Goal: Task Accomplishment & Management: Manage account settings

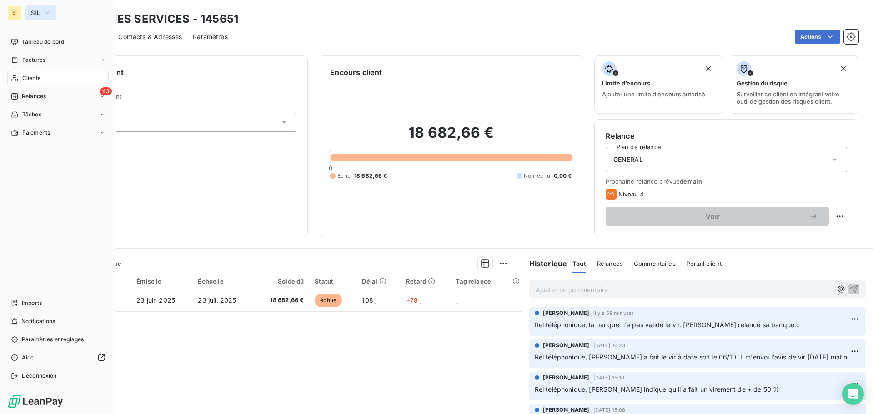
click at [28, 7] on button "SIL" at bounding box center [40, 12] width 31 height 15
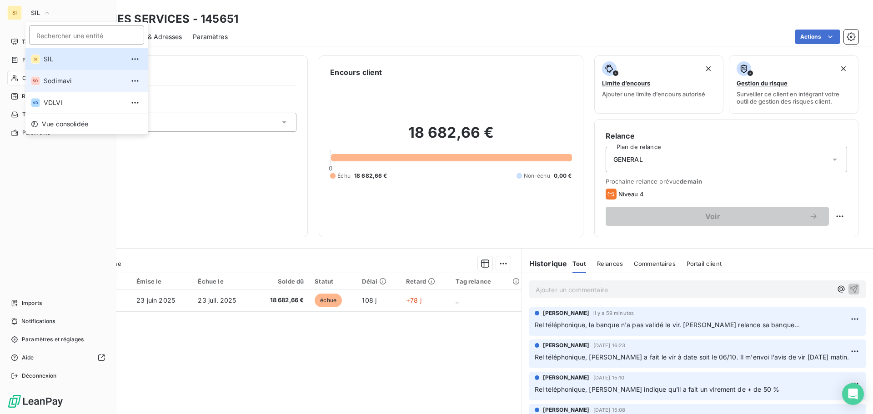
click at [51, 78] on span "Sodimavi" at bounding box center [84, 80] width 80 height 9
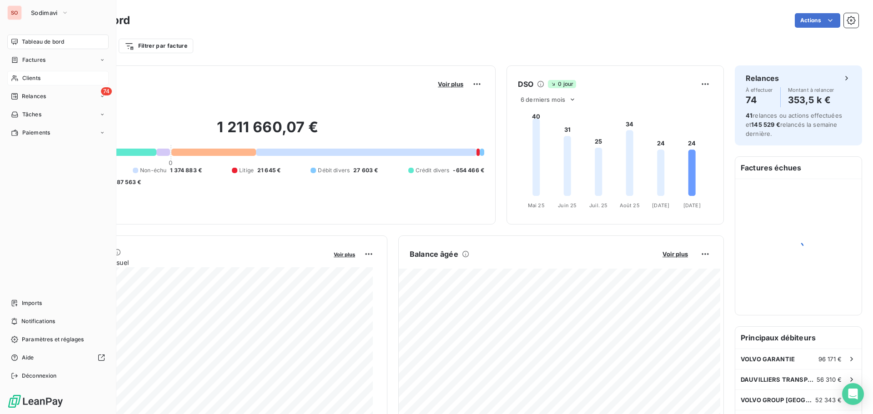
click at [31, 77] on span "Clients" at bounding box center [31, 78] width 18 height 8
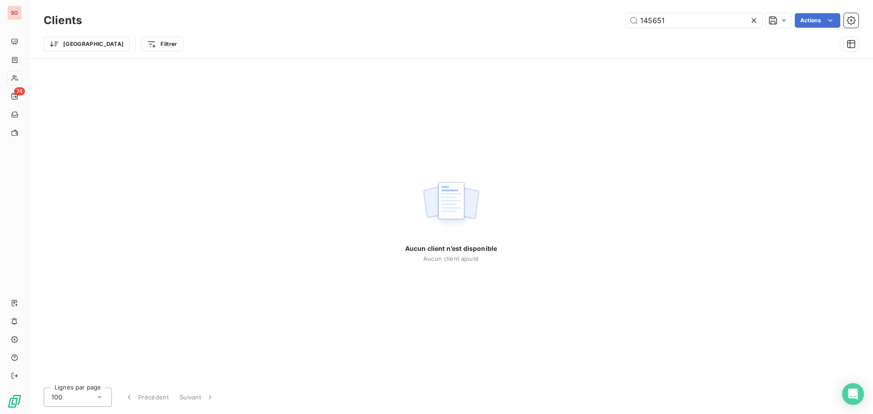
drag, startPoint x: 662, startPoint y: 19, endPoint x: 591, endPoint y: 14, distance: 71.6
click at [591, 14] on div "145651 Actions" at bounding box center [476, 20] width 766 height 15
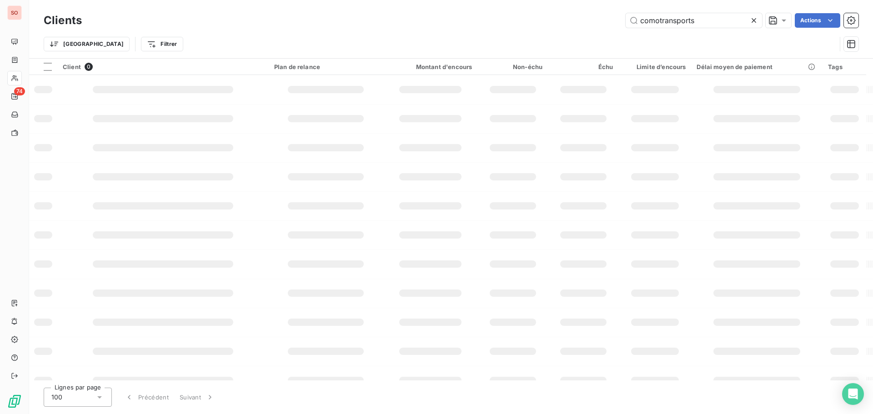
type input "comotransports"
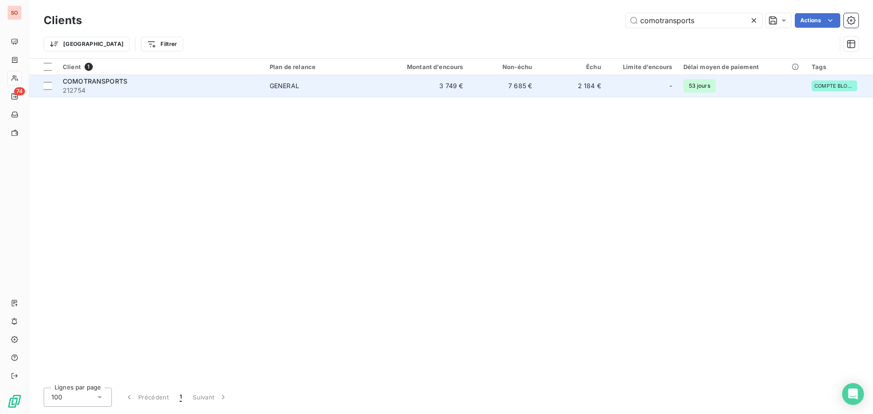
click at [105, 85] on div "COMOTRANSPORTS" at bounding box center [161, 81] width 196 height 9
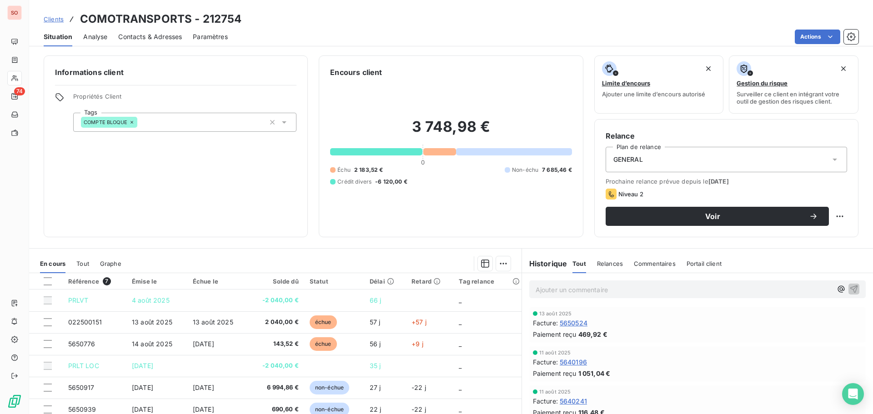
click at [165, 37] on span "Contacts & Adresses" at bounding box center [150, 36] width 64 height 9
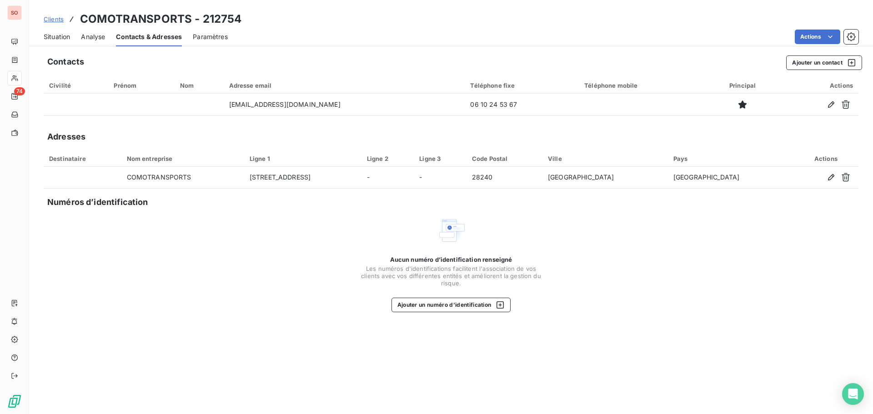
click at [58, 34] on span "Situation" at bounding box center [57, 36] width 26 height 9
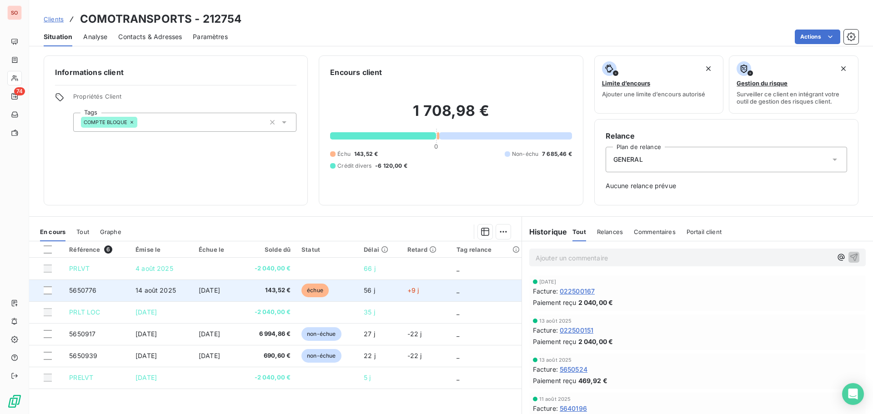
click at [161, 290] on span "14 août 2025" at bounding box center [155, 290] width 40 height 8
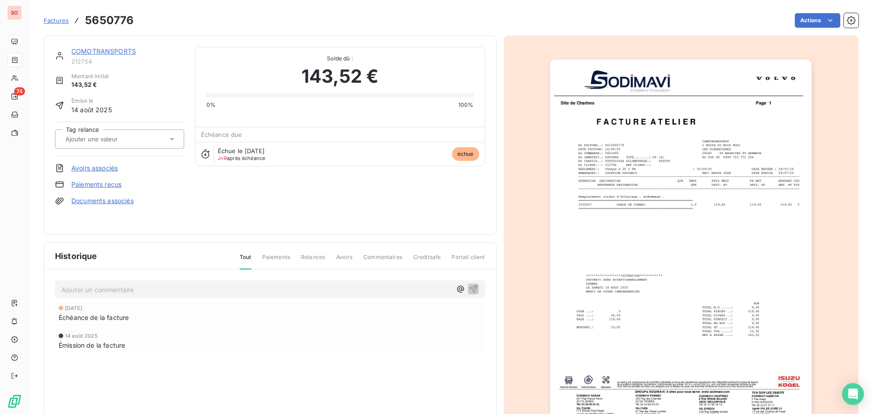
click at [635, 291] on img "button" at bounding box center [680, 245] width 261 height 370
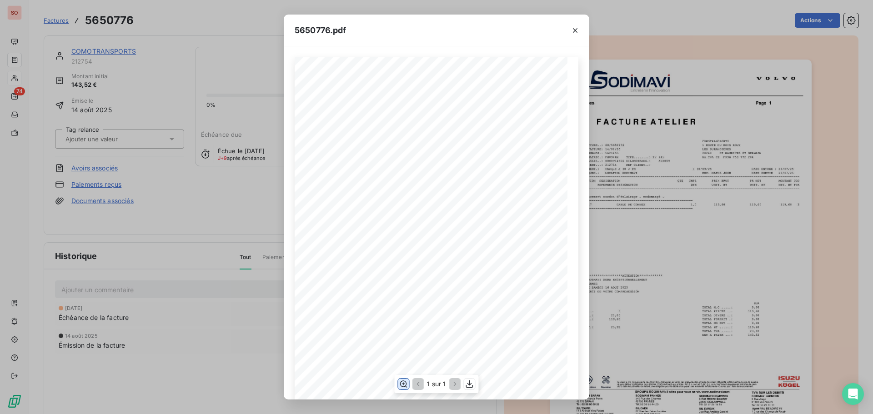
click at [403, 383] on icon "button" at bounding box center [403, 384] width 9 height 9
click at [573, 30] on icon "button" at bounding box center [575, 30] width 9 height 9
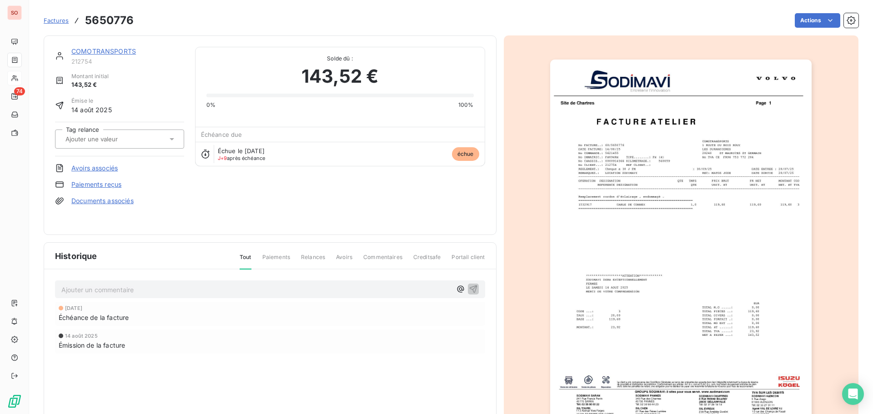
click at [107, 51] on link "COMOTRANSPORTS" at bounding box center [103, 51] width 65 height 8
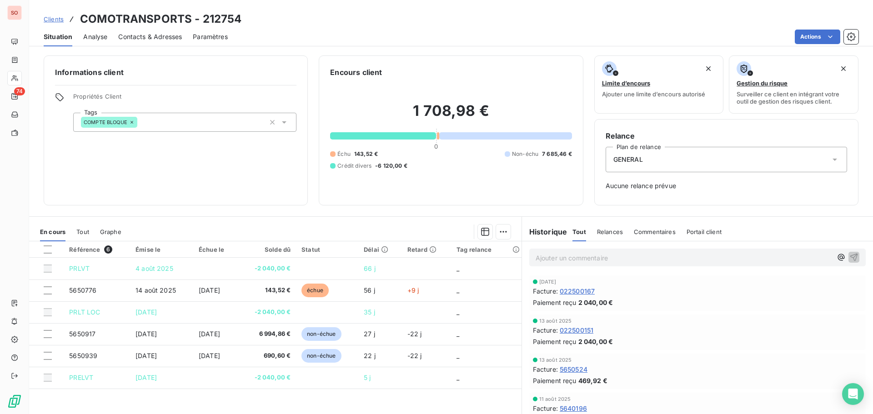
click at [157, 39] on span "Contacts & Adresses" at bounding box center [150, 36] width 64 height 9
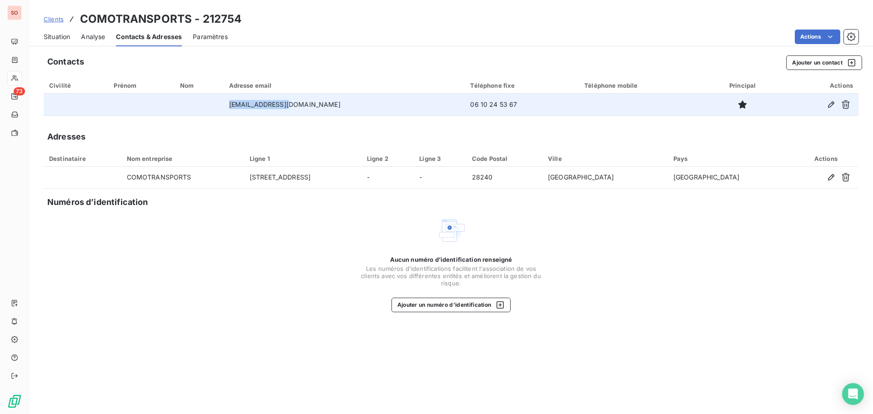
drag, startPoint x: 316, startPoint y: 107, endPoint x: 247, endPoint y: 107, distance: 68.6
click at [247, 107] on tr "[EMAIL_ADDRESS][DOMAIN_NAME] 06 10 24 53 67" at bounding box center [451, 105] width 815 height 22
copy tr "[EMAIL_ADDRESS][DOMAIN_NAME]"
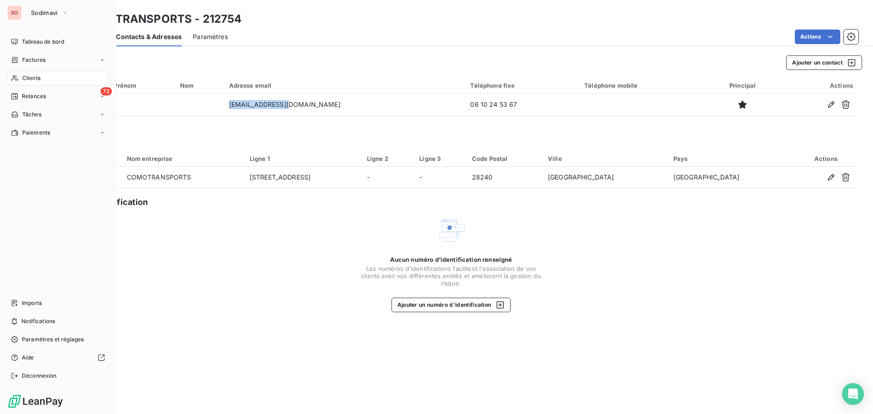
click at [33, 79] on span "Clients" at bounding box center [31, 78] width 18 height 8
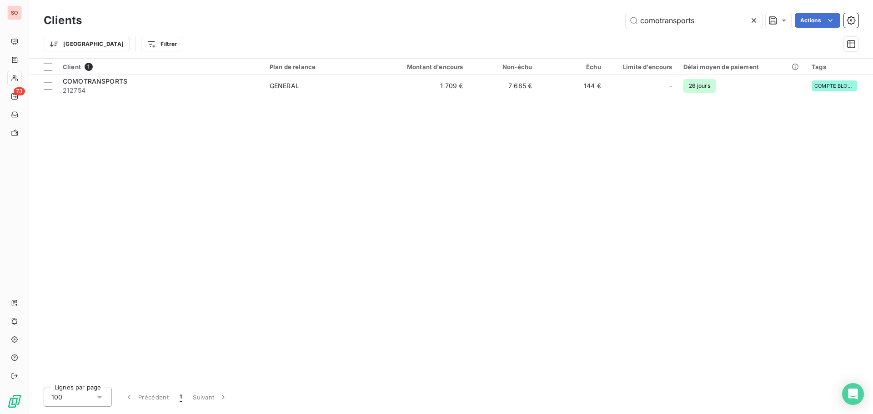
drag, startPoint x: 645, startPoint y: 13, endPoint x: 570, endPoint y: 4, distance: 75.5
click at [570, 4] on div "Clients comotransports Actions Trier Filtrer" at bounding box center [451, 29] width 844 height 58
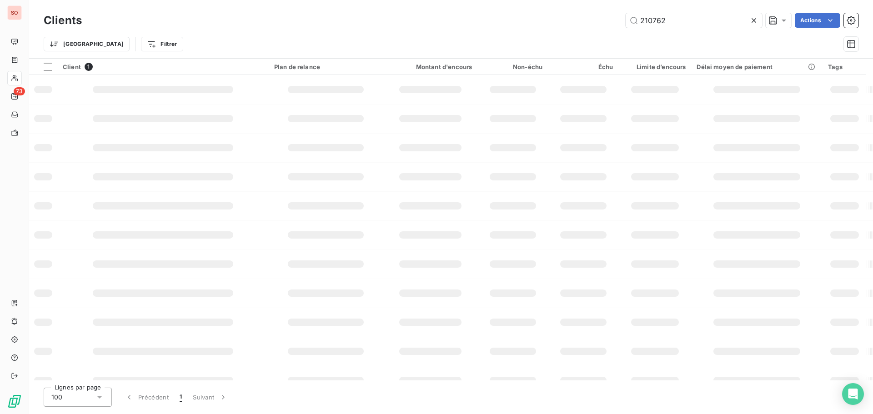
type input "210762"
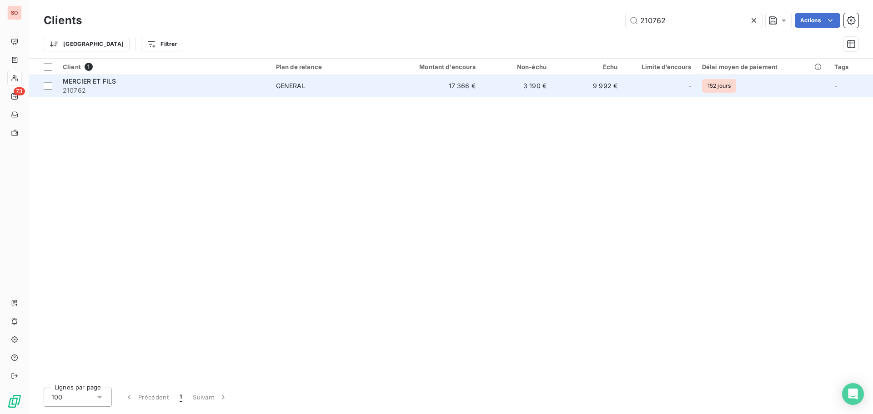
click at [94, 86] on span "210762" at bounding box center [164, 90] width 202 height 9
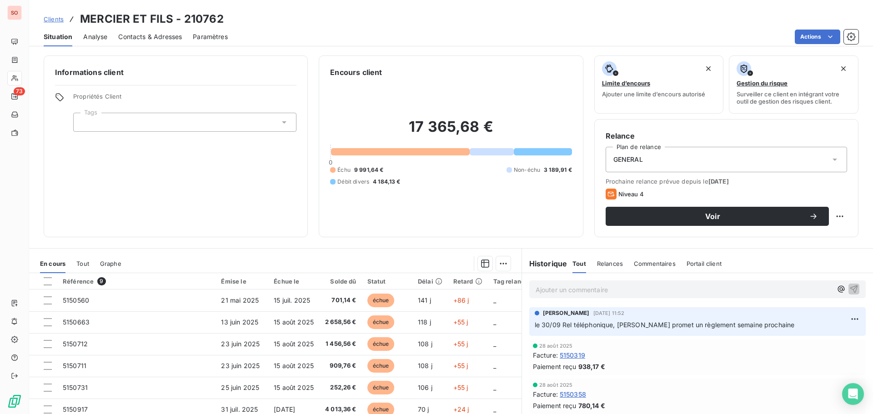
click at [165, 35] on span "Contacts & Adresses" at bounding box center [150, 36] width 64 height 9
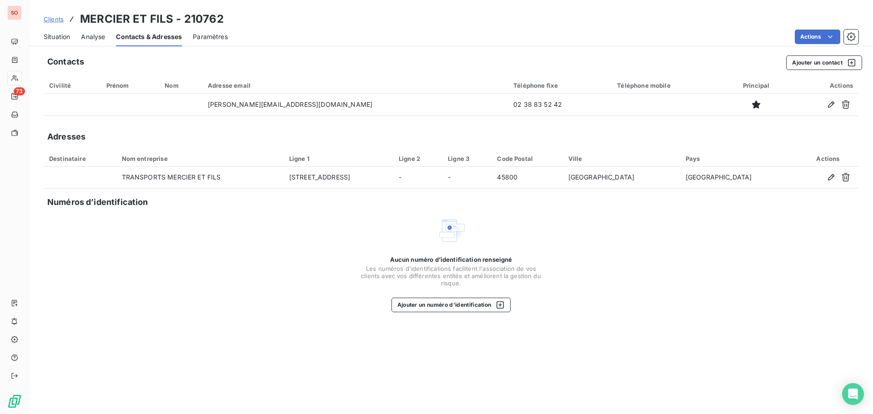
click at [57, 39] on span "Situation" at bounding box center [57, 36] width 26 height 9
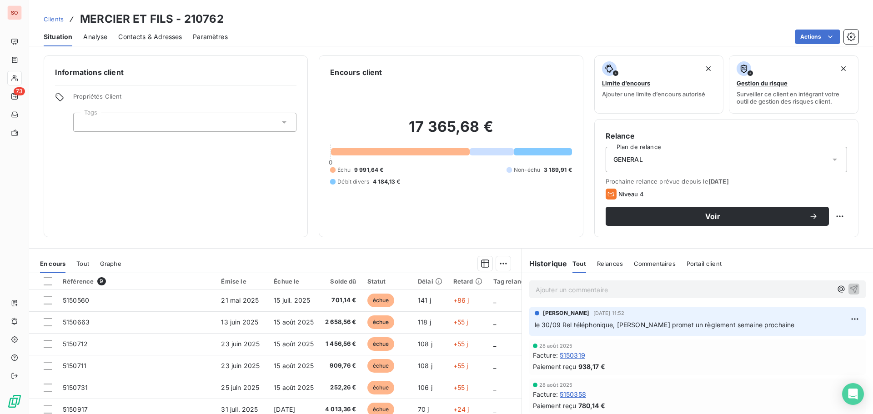
click at [558, 288] on p "Ajouter un commentaire ﻿" at bounding box center [684, 289] width 296 height 11
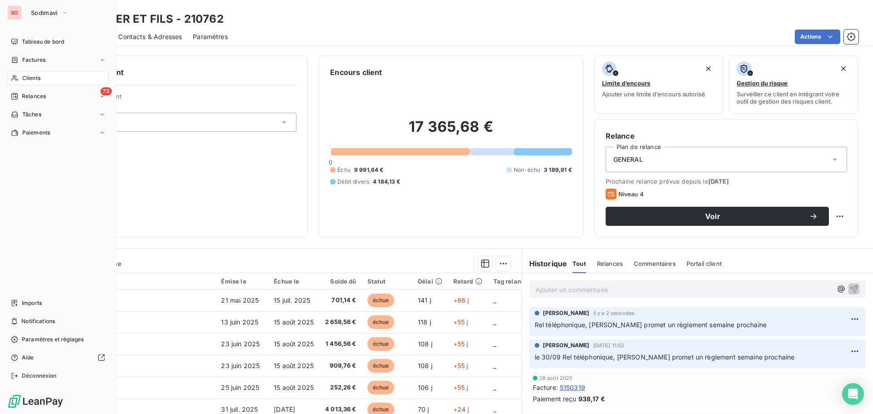
click at [26, 78] on span "Clients" at bounding box center [31, 78] width 18 height 8
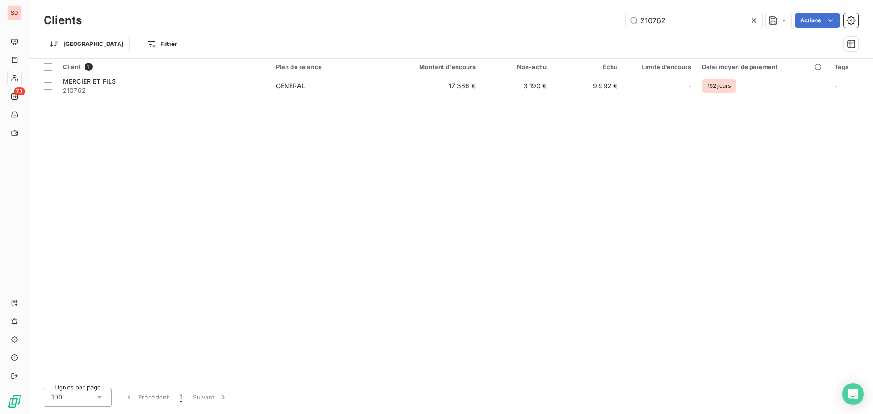
drag, startPoint x: 663, startPoint y: 20, endPoint x: 578, endPoint y: 11, distance: 85.1
click at [578, 11] on div "Clients 210762 Actions" at bounding box center [451, 20] width 815 height 19
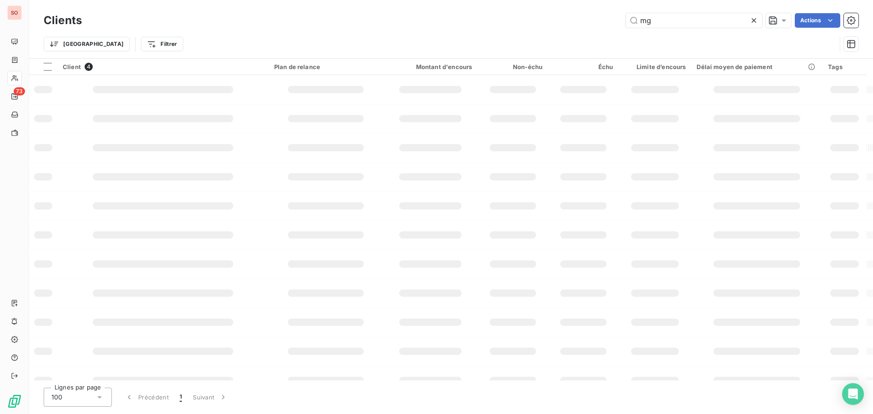
type input "mg"
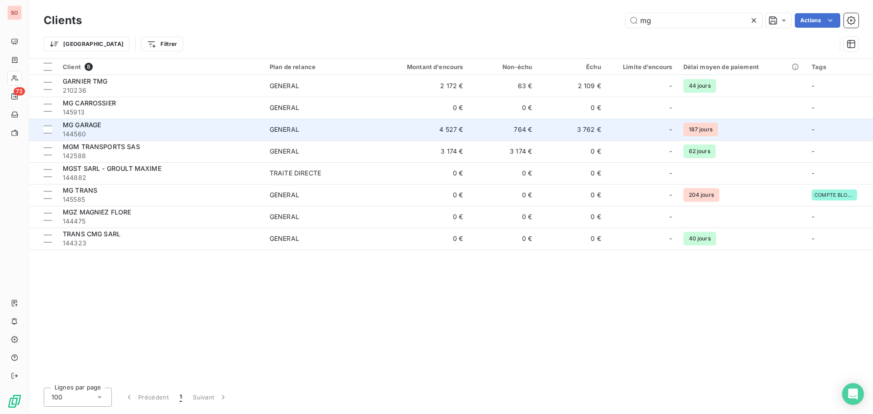
click at [328, 125] on span "GENERAL" at bounding box center [320, 129] width 101 height 9
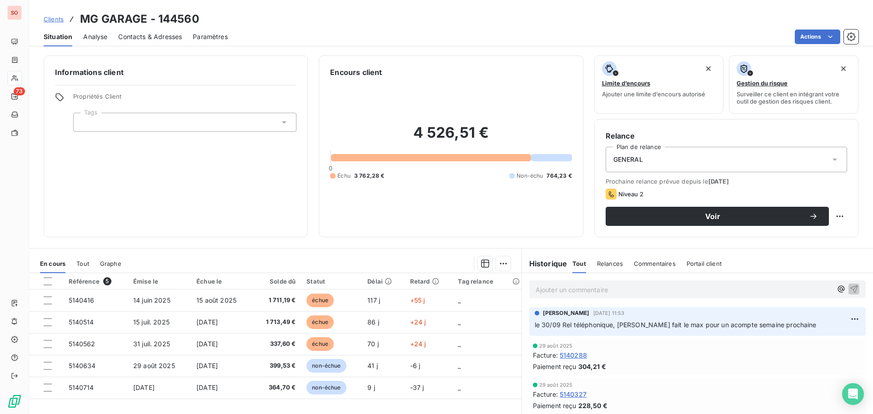
click at [580, 286] on p "Ajouter un commentaire ﻿" at bounding box center [684, 289] width 296 height 11
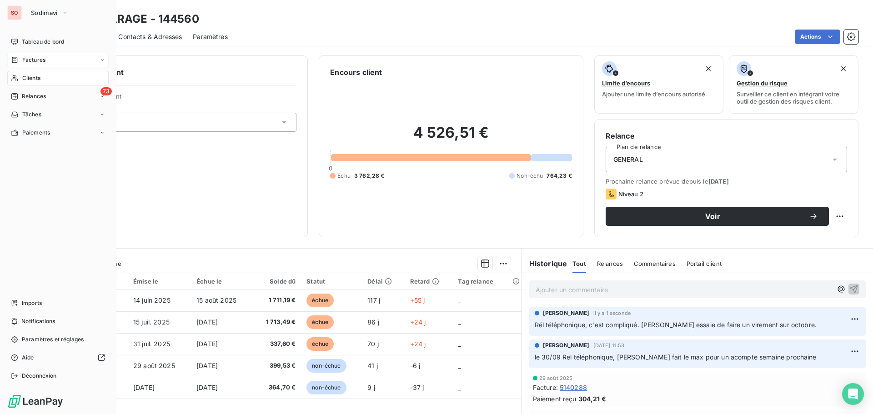
click at [27, 58] on span "Factures" at bounding box center [33, 60] width 23 height 8
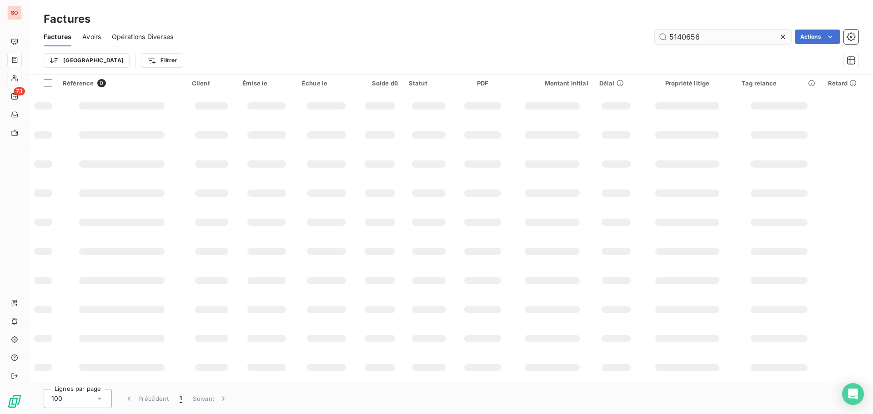
click at [703, 37] on input "5140656" at bounding box center [723, 37] width 136 height 15
type input "5140687"
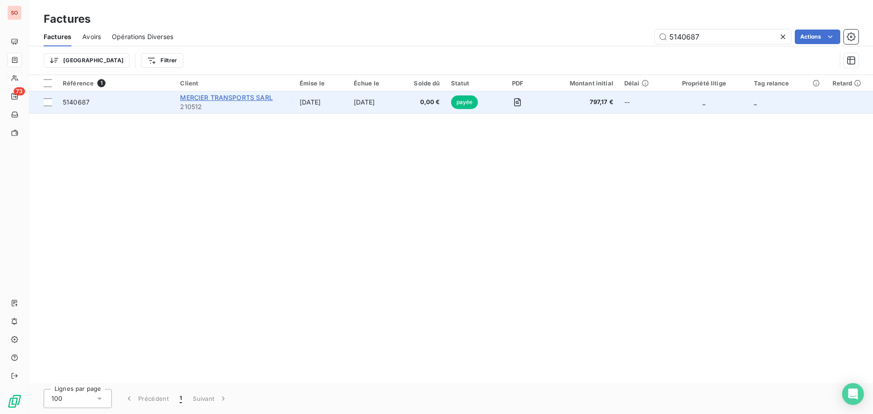
click at [229, 98] on span "MERCIER TRANSPORTS SARL" at bounding box center [226, 98] width 92 height 8
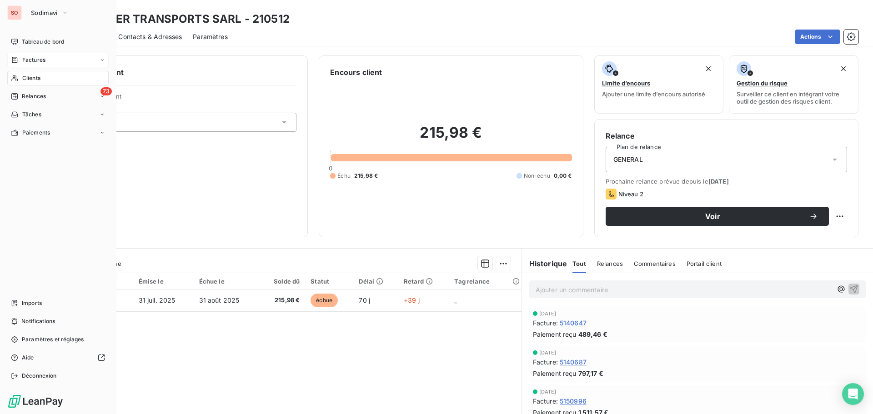
drag, startPoint x: 27, startPoint y: 97, endPoint x: 115, endPoint y: 95, distance: 87.8
click at [27, 97] on span "Relances" at bounding box center [34, 96] width 24 height 8
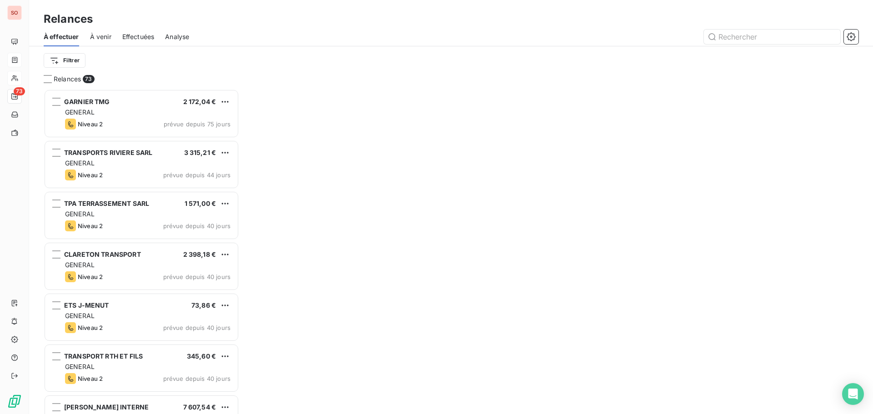
scroll to position [318, 189]
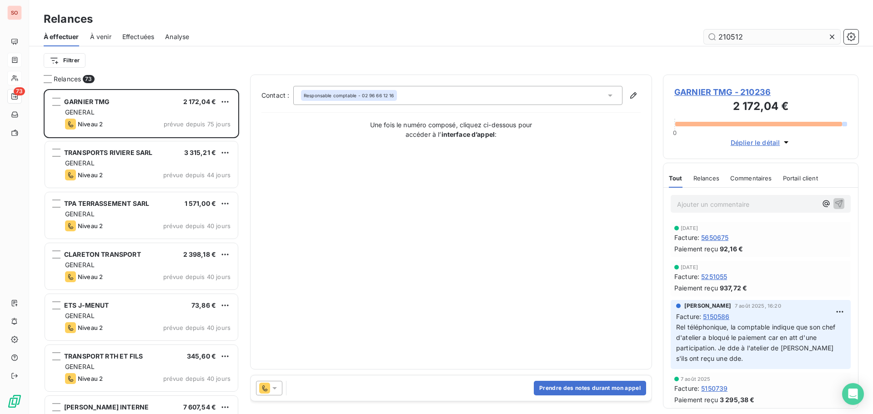
type input "210512"
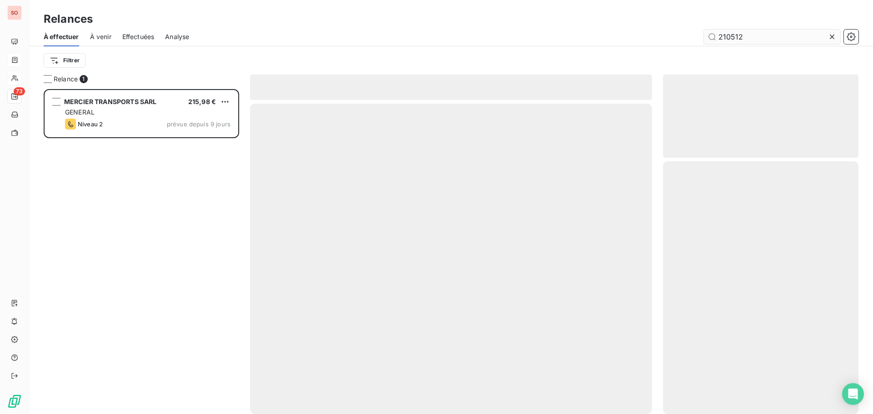
scroll to position [318, 189]
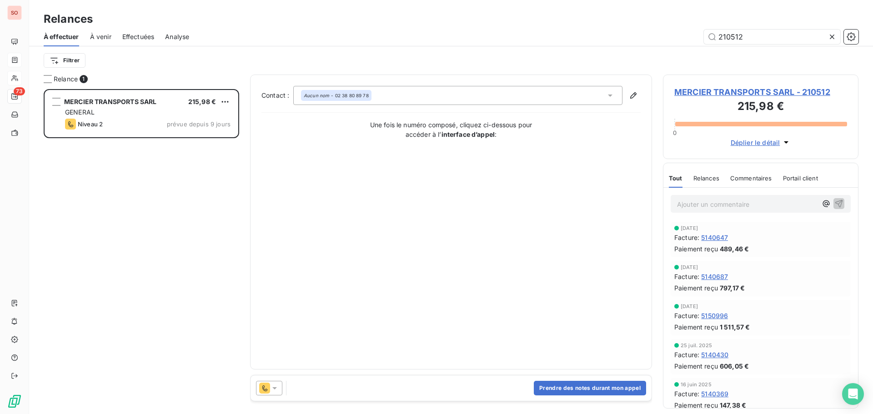
click at [279, 392] on icon at bounding box center [274, 388] width 9 height 9
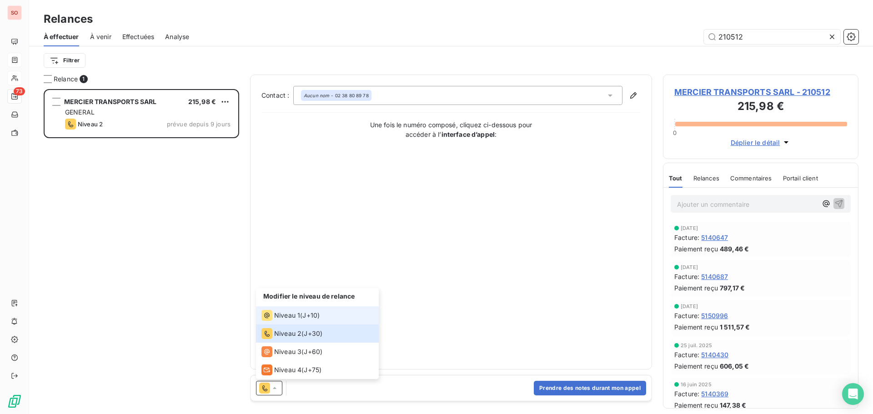
click at [285, 310] on li "Niveau 1 ( J+10 )" at bounding box center [317, 315] width 123 height 18
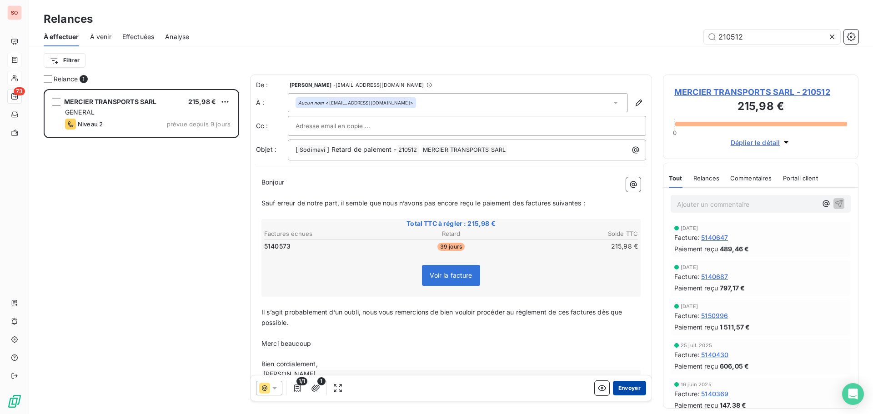
click at [618, 391] on button "Envoyer" at bounding box center [629, 388] width 33 height 15
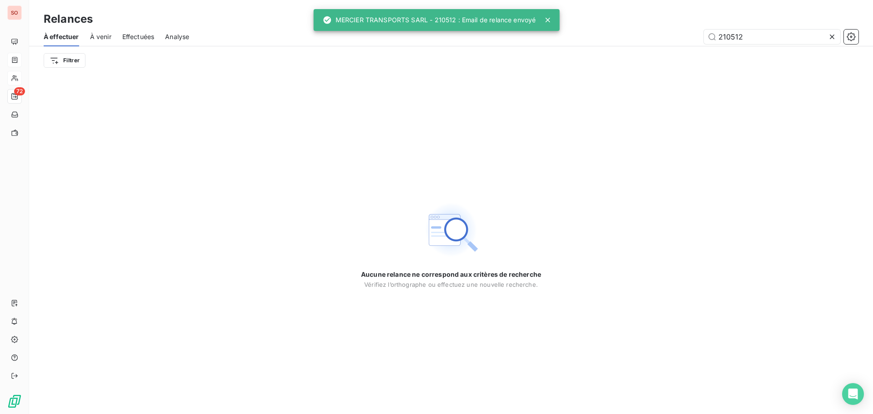
click at [832, 37] on icon at bounding box center [832, 37] width 5 height 5
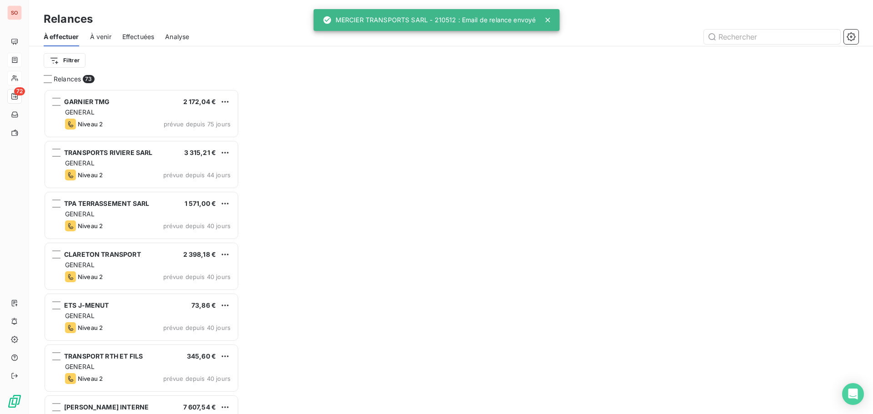
scroll to position [318, 189]
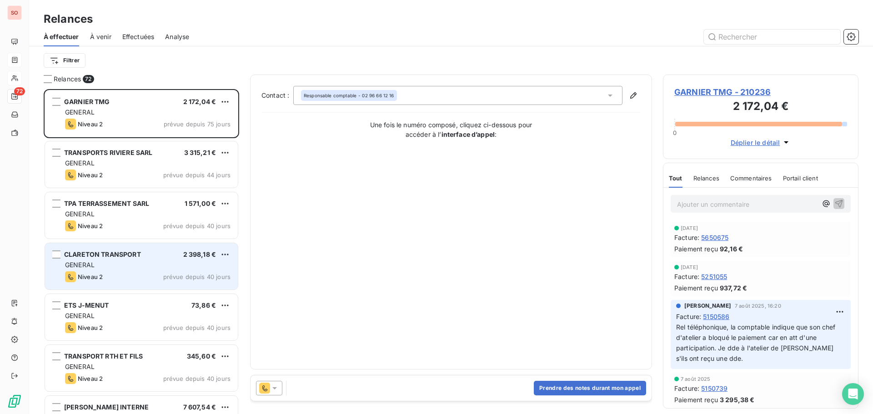
click at [137, 264] on div "GENERAL" at bounding box center [147, 265] width 165 height 9
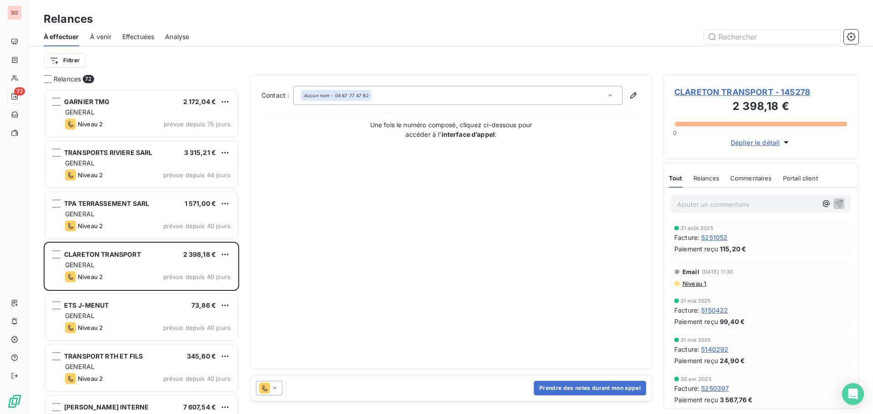
click at [709, 92] on span "CLARETON TRANSPORT - 145278" at bounding box center [760, 92] width 173 height 12
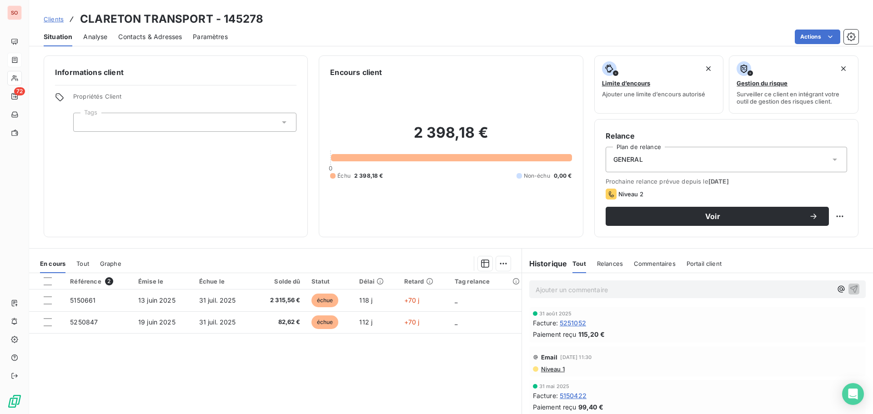
click at [139, 37] on span "Contacts & Adresses" at bounding box center [150, 36] width 64 height 9
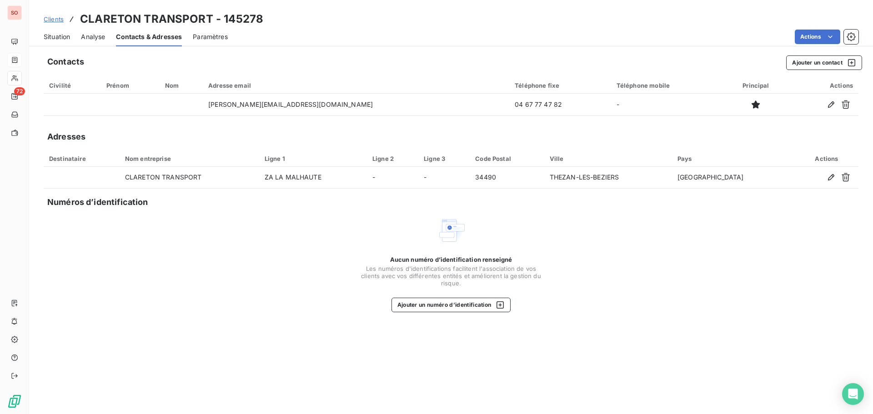
click at [55, 38] on span "Situation" at bounding box center [57, 36] width 26 height 9
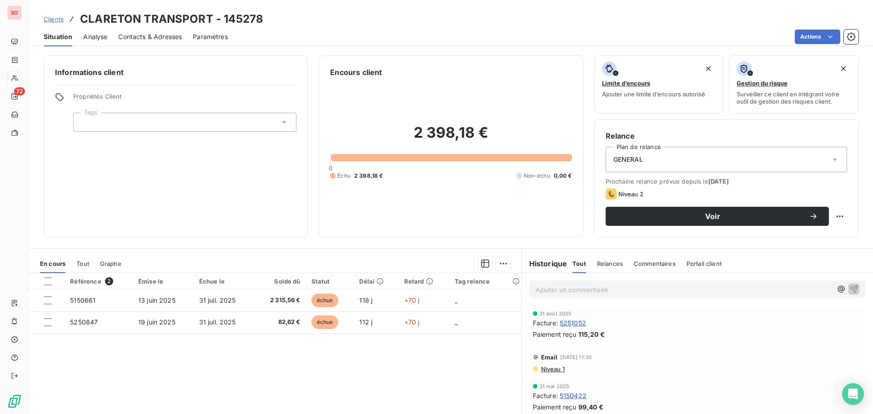
click at [60, 35] on span "Situation" at bounding box center [58, 36] width 29 height 9
click at [150, 36] on span "Contacts & Adresses" at bounding box center [150, 36] width 64 height 9
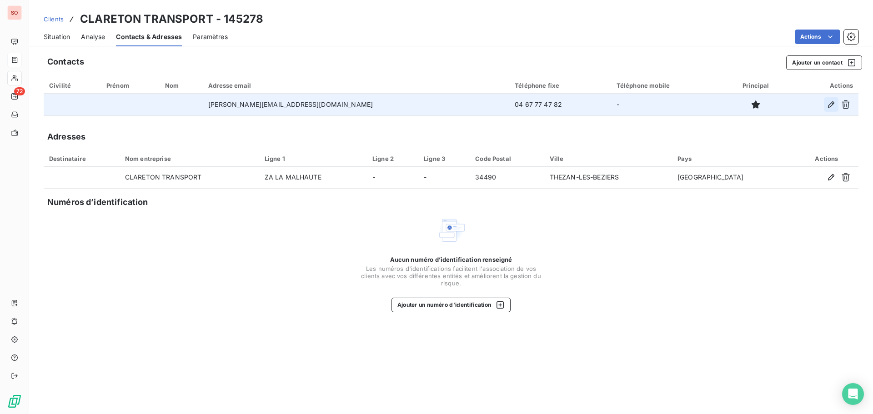
click at [830, 104] on icon "button" at bounding box center [831, 104] width 6 height 6
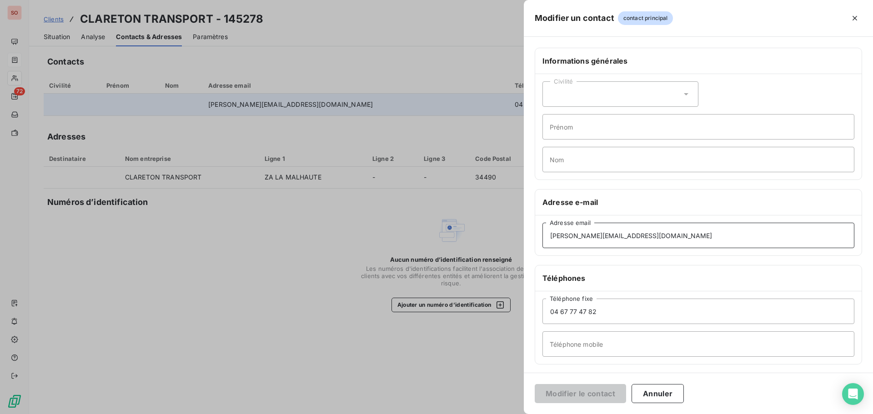
click at [680, 237] on input "[PERSON_NAME][EMAIL_ADDRESS][DOMAIN_NAME]" at bounding box center [698, 235] width 312 height 25
click at [548, 235] on input "[PERSON_NAME][EMAIL_ADDRESS][DOMAIN_NAME]" at bounding box center [698, 235] width 312 height 25
type input "[PERSON_NAME][EMAIL_ADDRESS][DOMAIN_NAME]"
click at [569, 391] on button "Modifier le contact" at bounding box center [580, 393] width 91 height 19
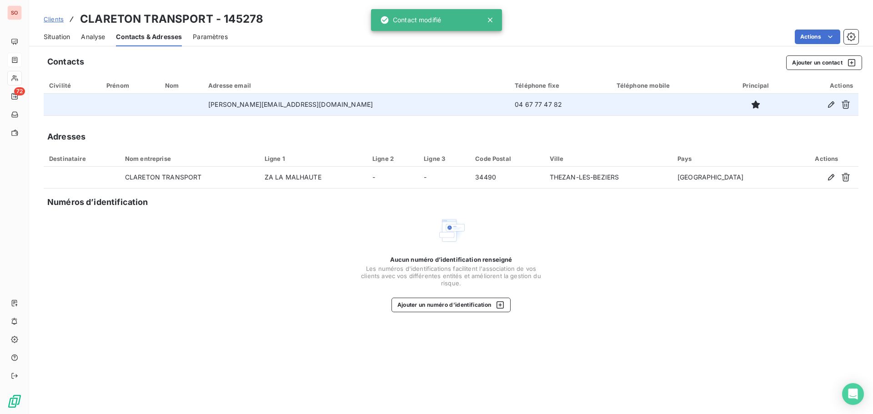
click at [59, 35] on span "Situation" at bounding box center [57, 36] width 26 height 9
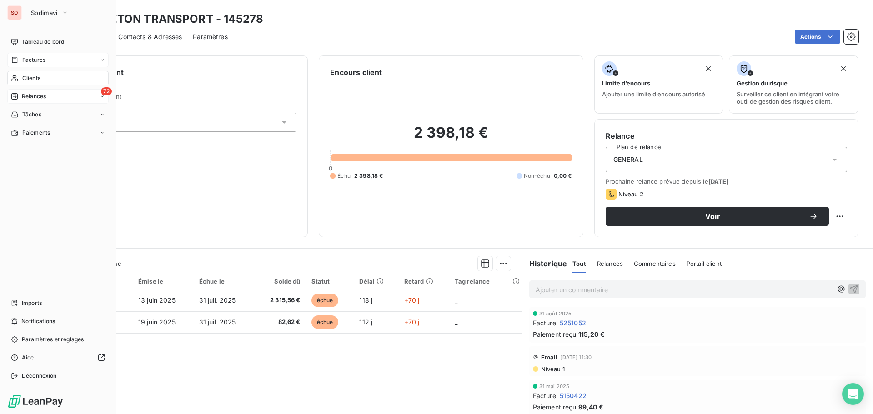
click at [31, 92] on span "Relances" at bounding box center [34, 96] width 24 height 8
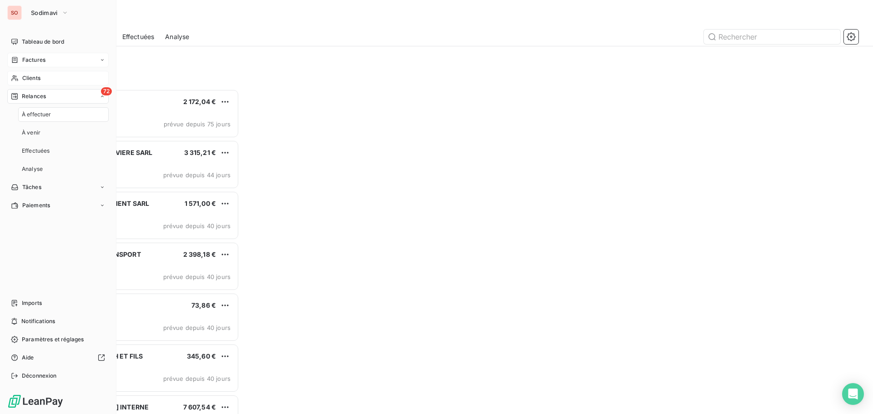
scroll to position [318, 189]
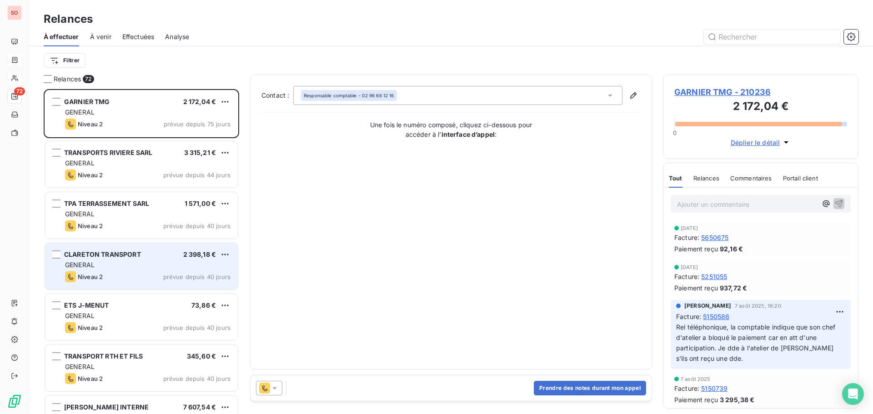
click at [167, 263] on div "GENERAL" at bounding box center [147, 265] width 165 height 9
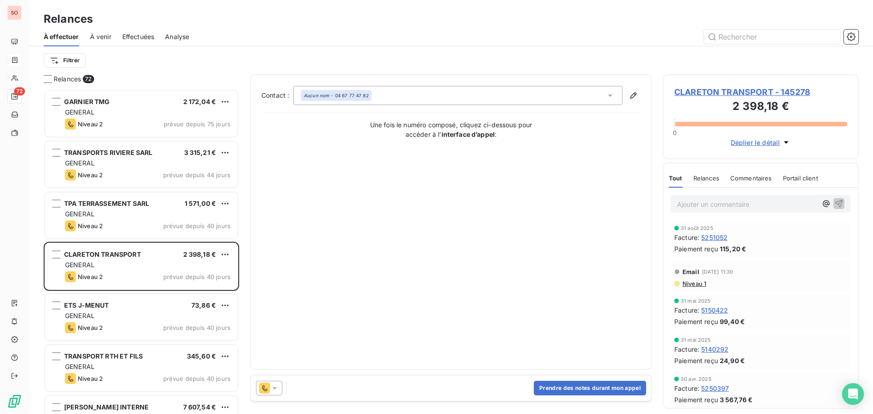
click at [276, 390] on icon at bounding box center [274, 388] width 9 height 9
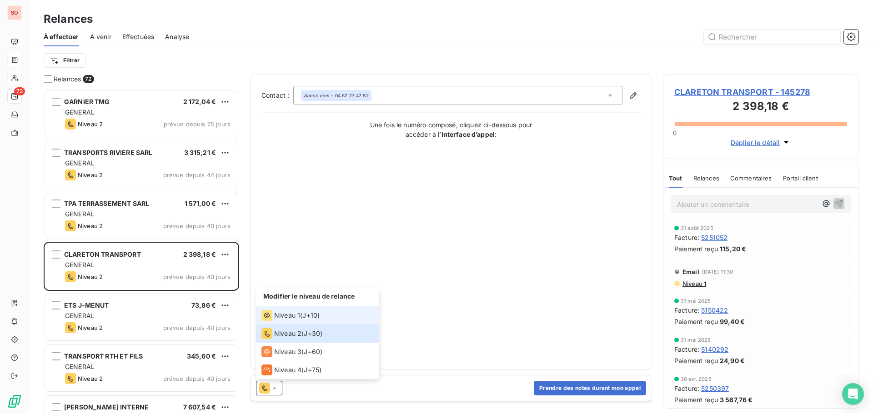
click at [288, 315] on span "Niveau 1" at bounding box center [287, 315] width 26 height 9
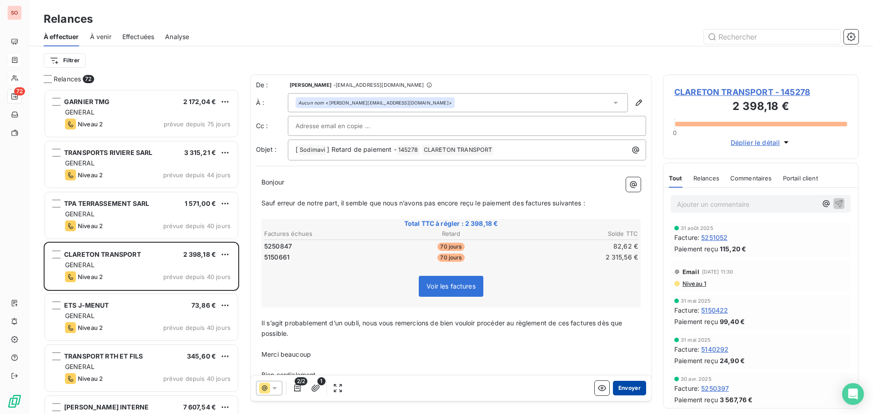
click at [621, 388] on button "Envoyer" at bounding box center [629, 388] width 33 height 15
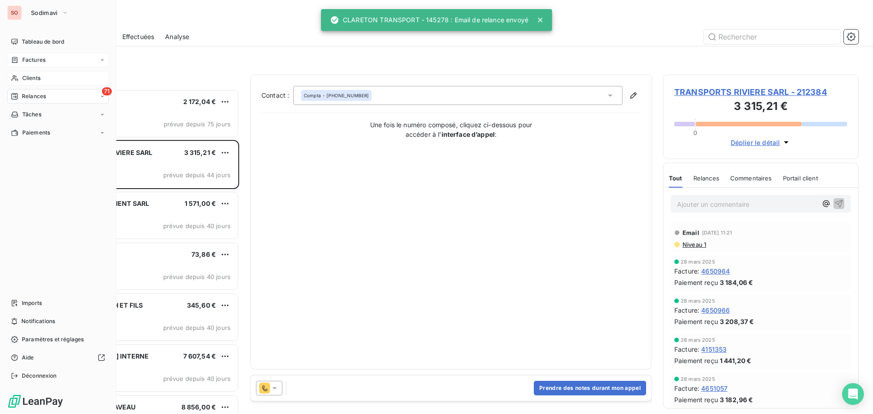
click at [25, 80] on span "Clients" at bounding box center [31, 78] width 18 height 8
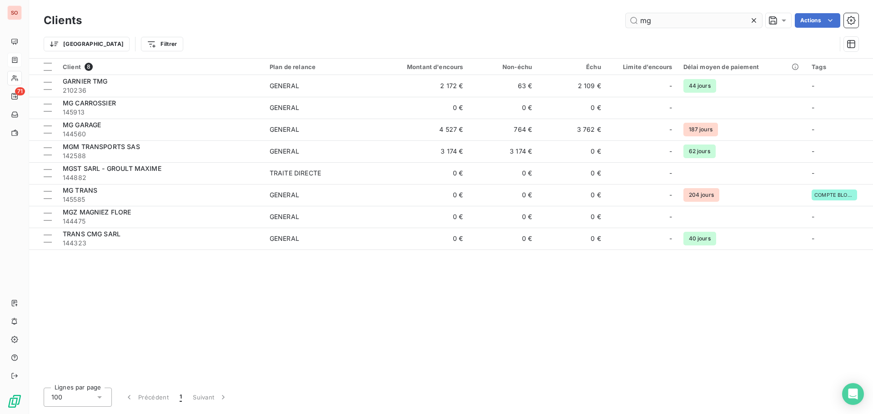
drag, startPoint x: 645, startPoint y: 22, endPoint x: 508, endPoint y: 56, distance: 140.7
click at [644, 22] on input "mg" at bounding box center [694, 20] width 136 height 15
click at [754, 21] on icon at bounding box center [754, 20] width 5 height 5
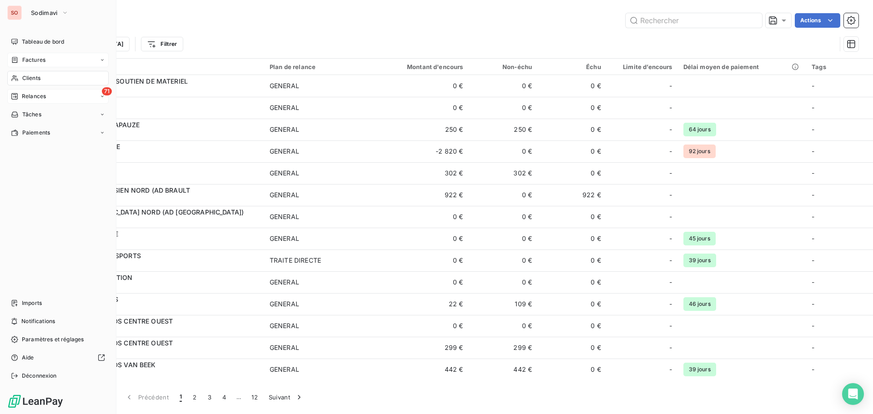
click at [28, 97] on span "Relances" at bounding box center [34, 96] width 24 height 8
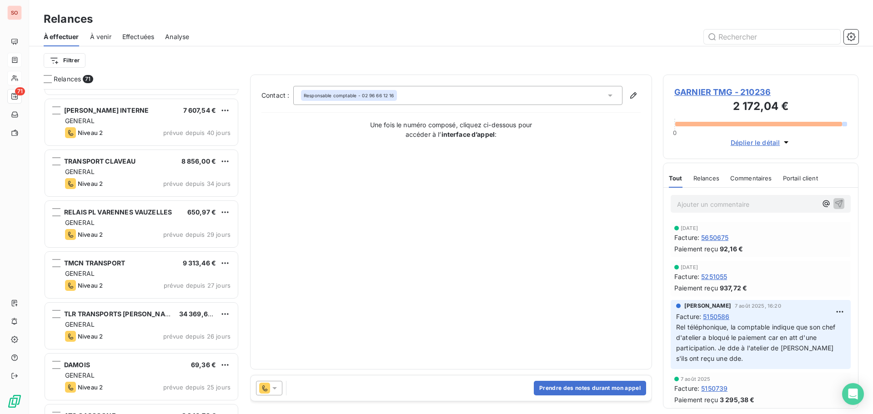
scroll to position [273, 0]
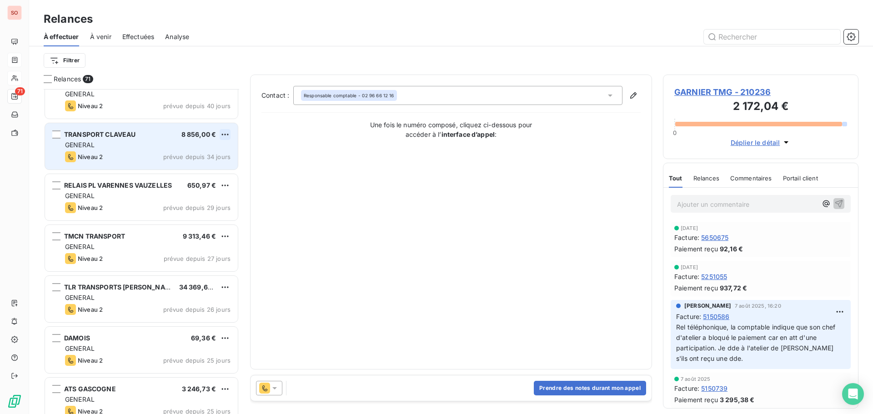
click at [223, 131] on html "SO 71 Relances À effectuer À venir Effectuées Analyse Filtrer Relances 71 TRANS…" at bounding box center [436, 207] width 873 height 414
click at [181, 170] on div "Passer cette action" at bounding box center [185, 169] width 81 height 15
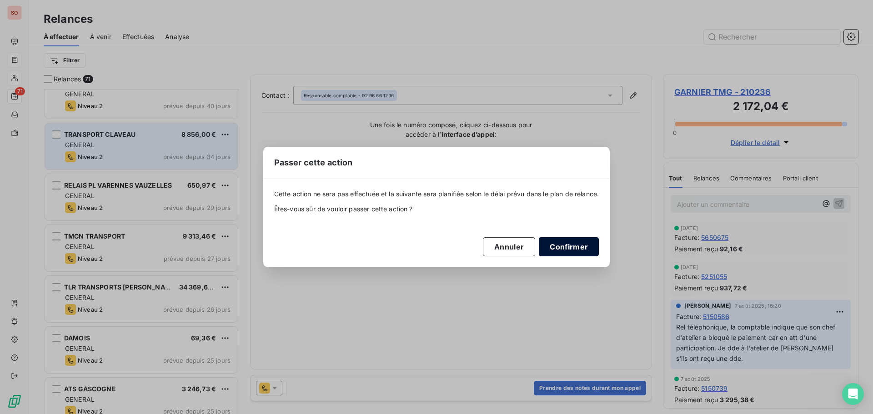
click at [548, 245] on button "Confirmer" at bounding box center [569, 246] width 60 height 19
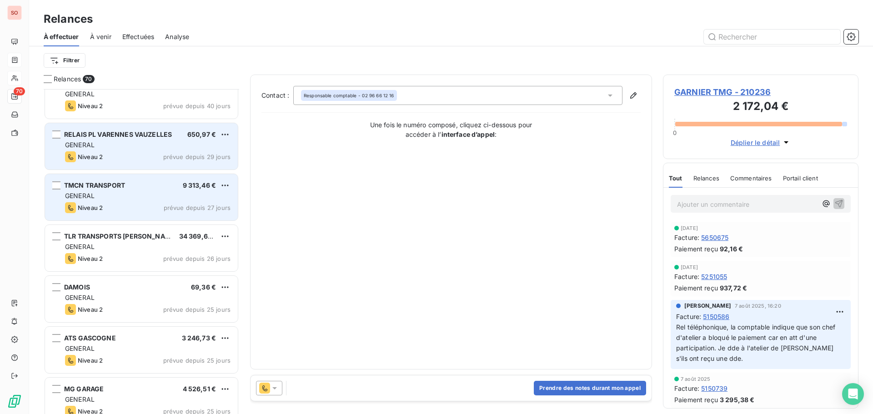
click at [120, 205] on div "Niveau 2 prévue depuis 27 jours" at bounding box center [147, 207] width 165 height 11
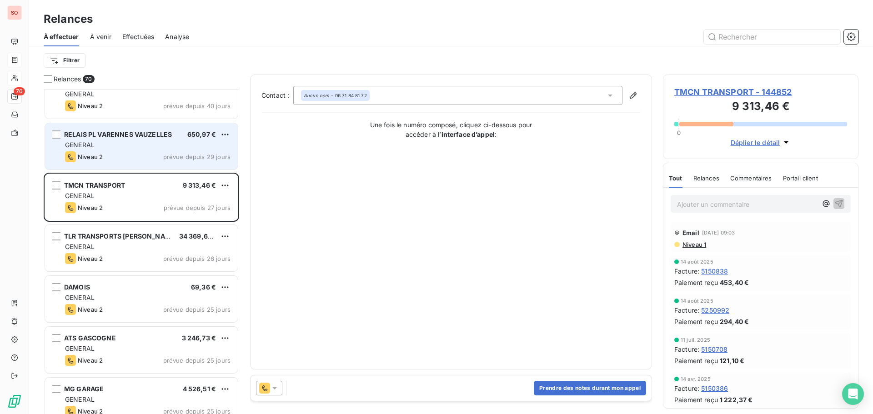
click at [698, 93] on span "TMCN TRANSPORT - 144852" at bounding box center [760, 92] width 173 height 12
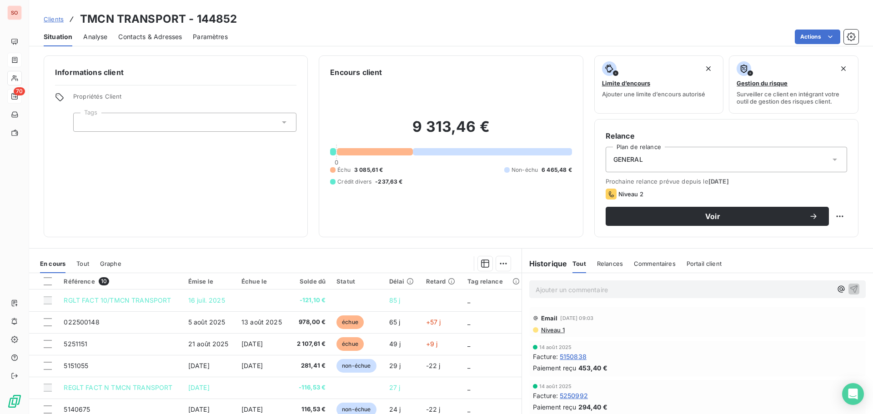
click at [129, 37] on span "Contacts & Adresses" at bounding box center [150, 36] width 64 height 9
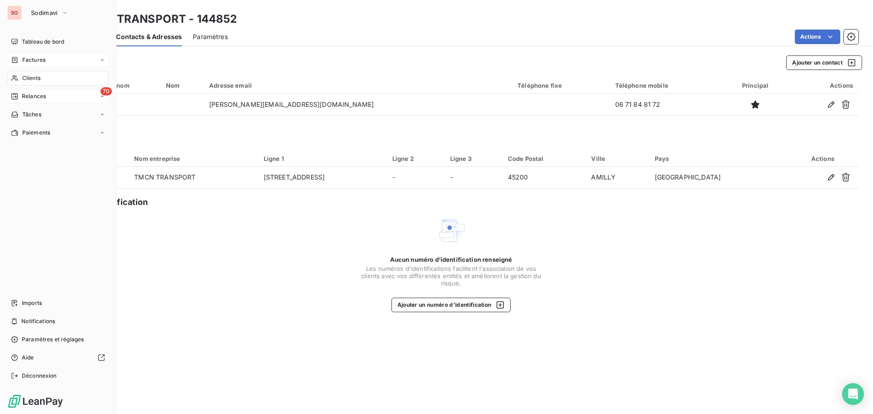
click at [26, 76] on span "Clients" at bounding box center [31, 78] width 18 height 8
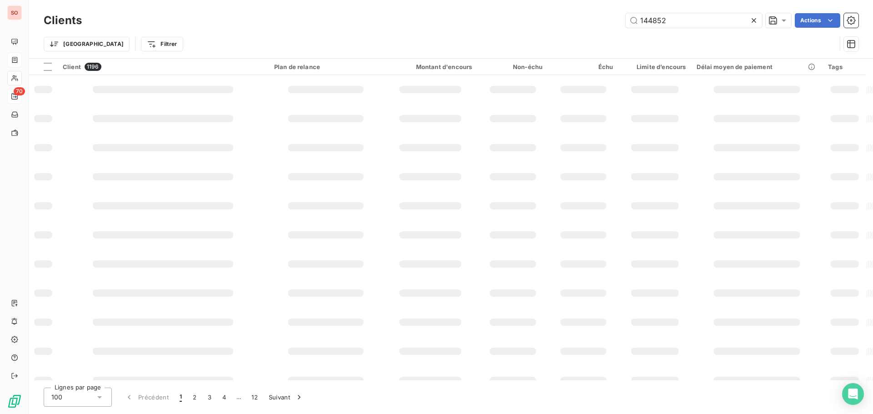
type input "144852"
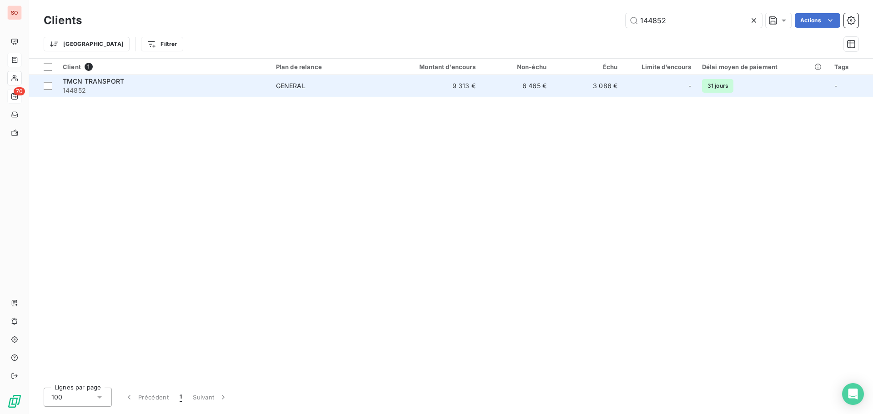
click at [109, 80] on span "TMCN TRANSPORT" at bounding box center [93, 81] width 61 height 8
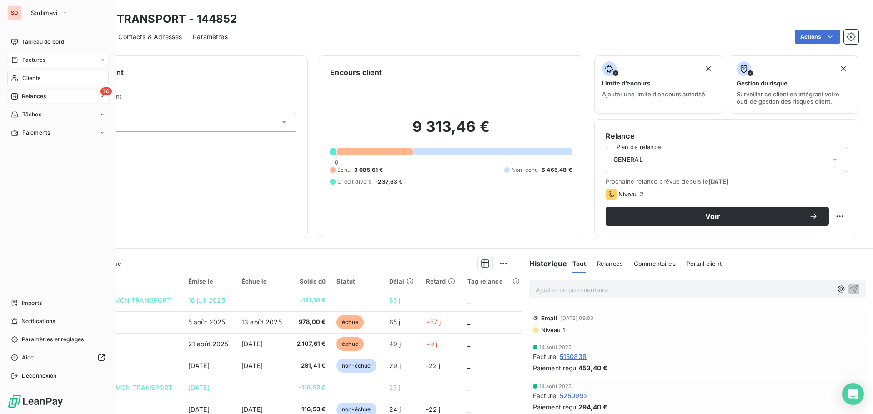
click at [26, 98] on span "Relances" at bounding box center [34, 96] width 24 height 8
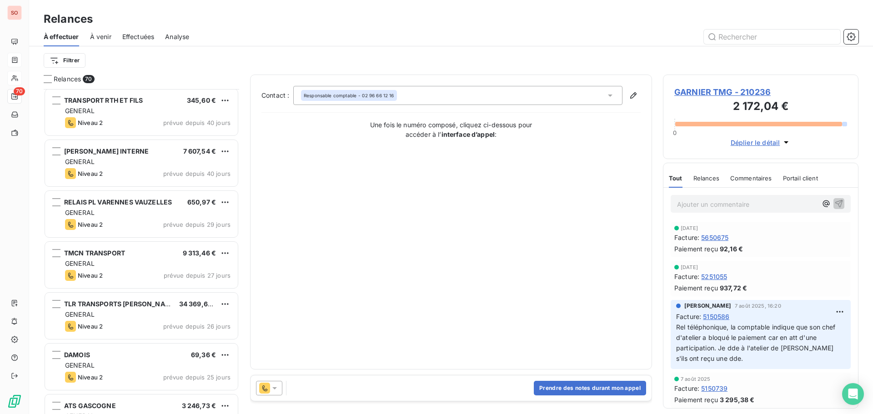
scroll to position [228, 0]
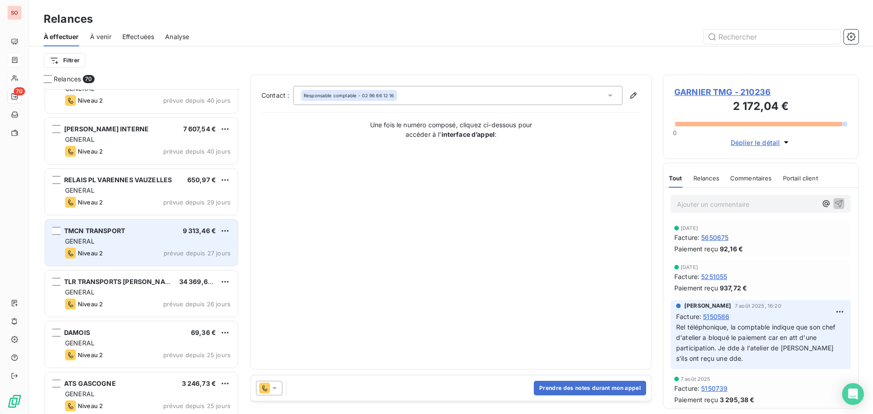
click at [141, 248] on div "Niveau 2 prévue depuis 27 jours" at bounding box center [147, 253] width 165 height 11
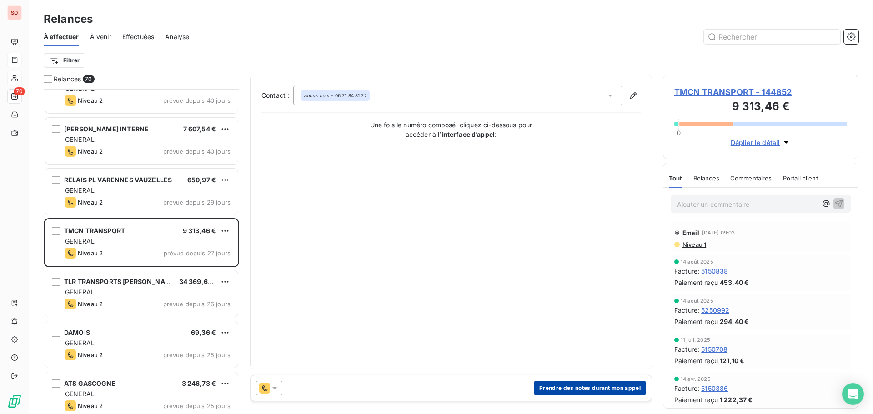
click at [585, 388] on button "Prendre des notes durant mon appel" at bounding box center [590, 388] width 112 height 15
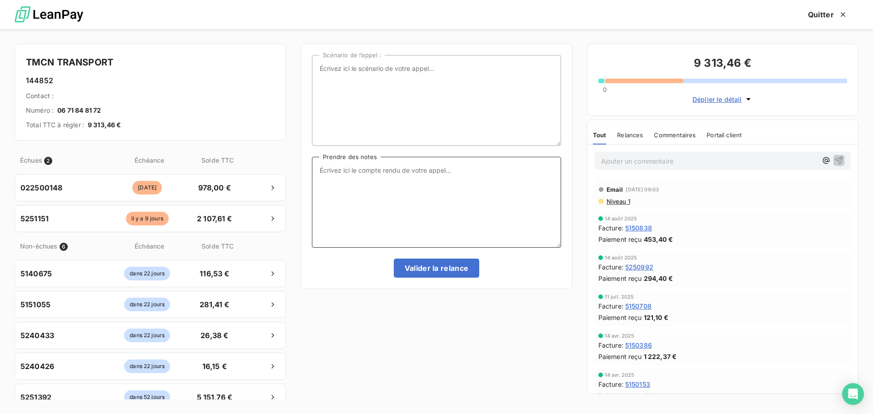
click at [339, 167] on textarea "Prendre des notes" at bounding box center [436, 202] width 249 height 91
type textarea "message laissé sur répondeur"
click at [458, 271] on button "Valider la relance" at bounding box center [437, 268] width 86 height 19
